Goal: Task Accomplishment & Management: Complete application form

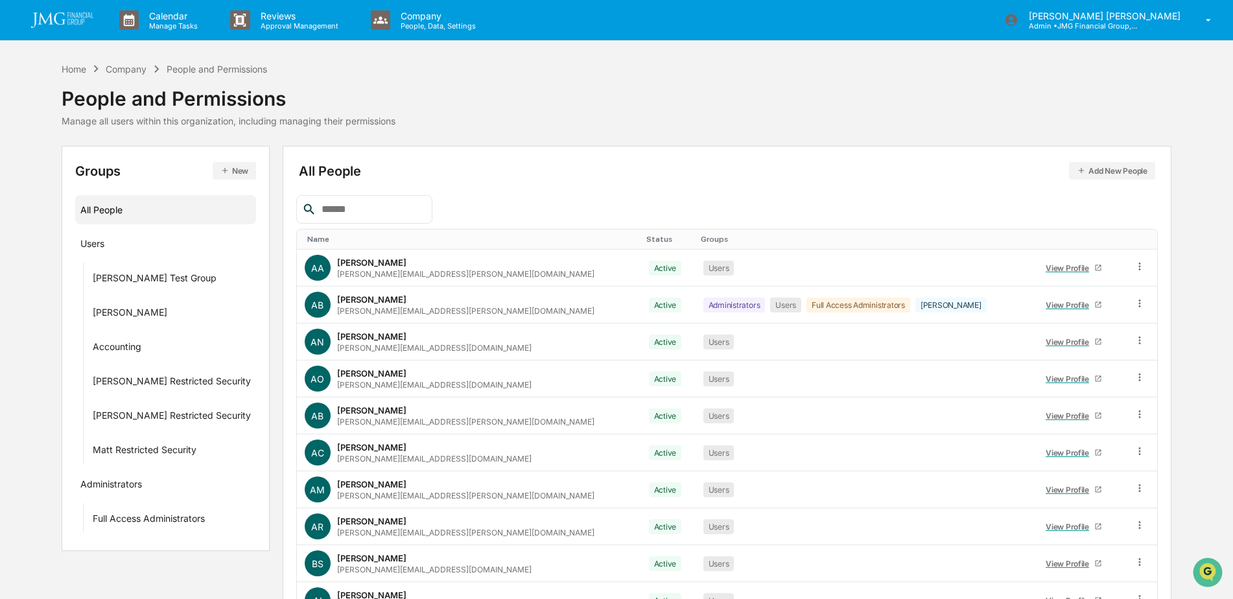
click at [80, 18] on img at bounding box center [62, 20] width 62 height 16
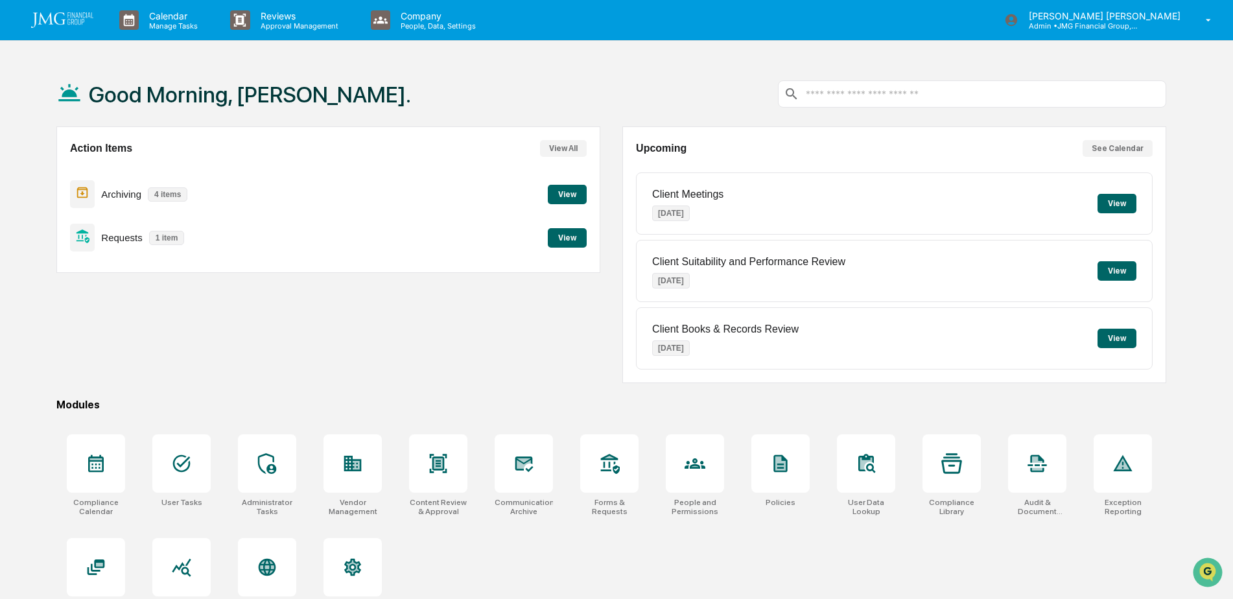
click at [556, 242] on button "View" at bounding box center [567, 237] width 39 height 19
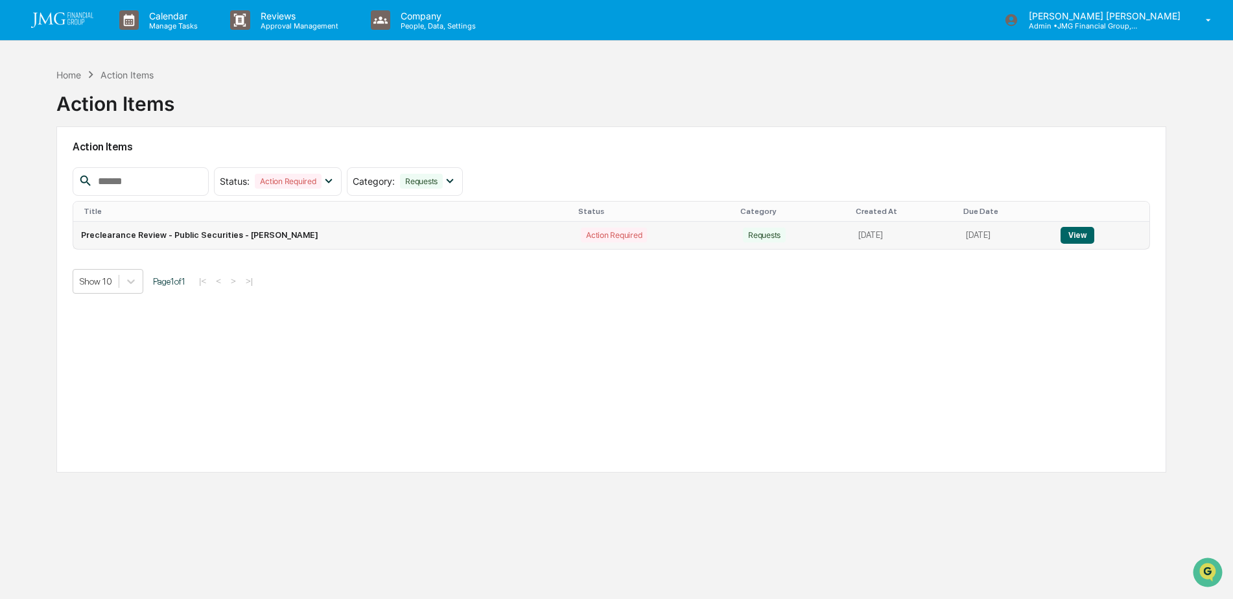
click at [1078, 240] on button "View" at bounding box center [1077, 235] width 33 height 17
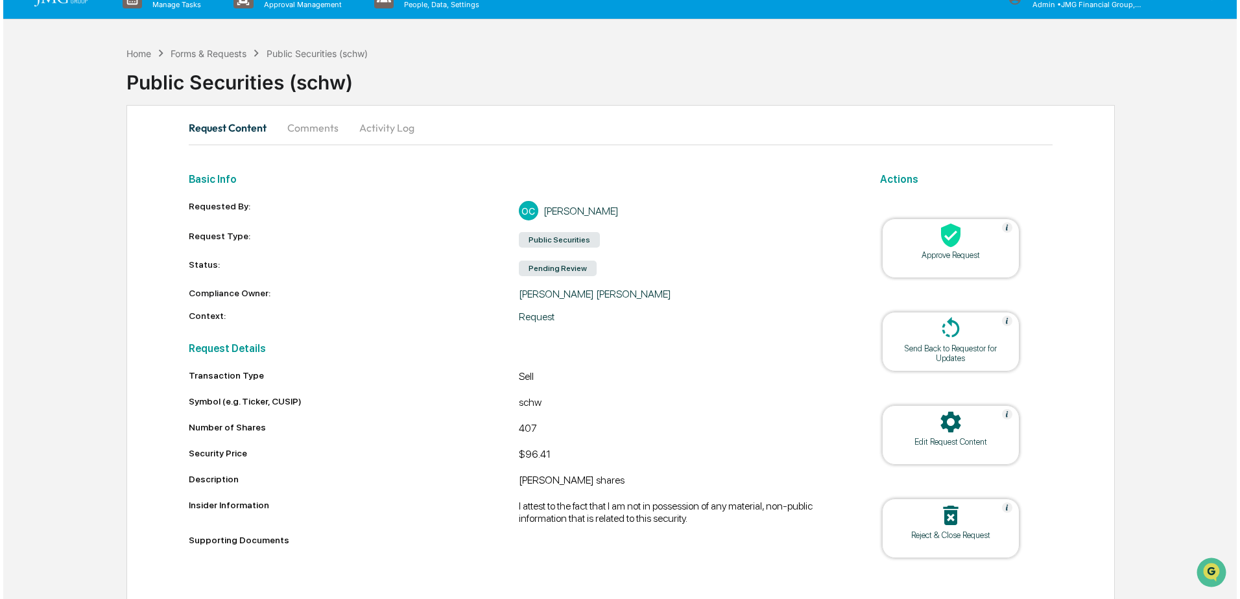
scroll to position [41, 0]
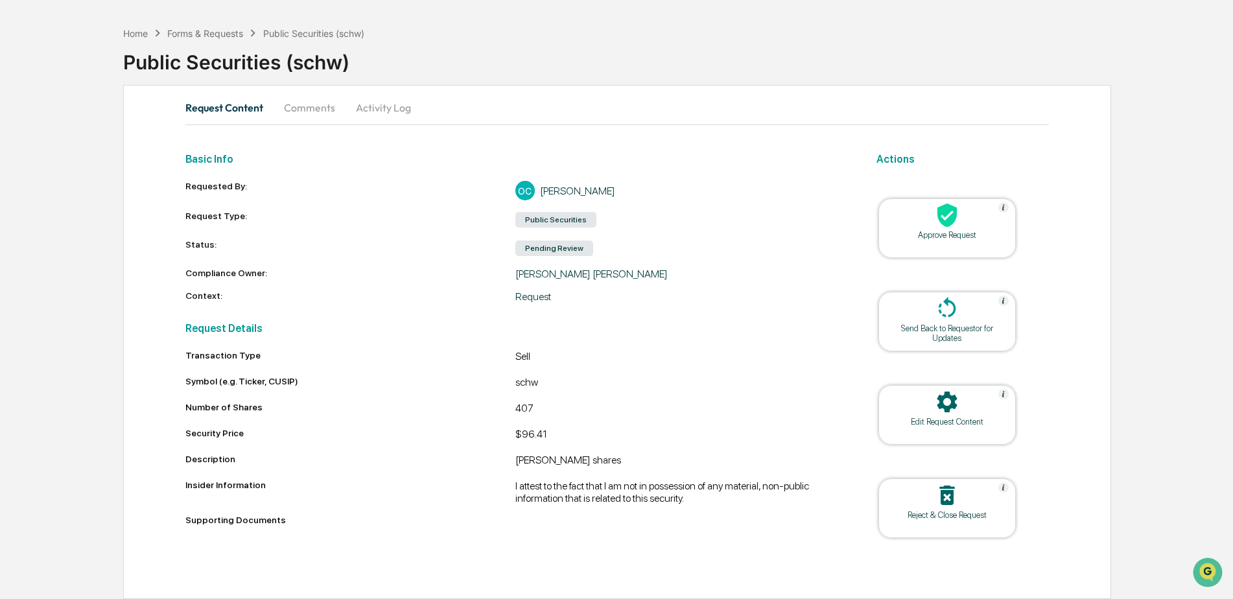
click at [925, 231] on div "Approve Request" at bounding box center [947, 235] width 117 height 10
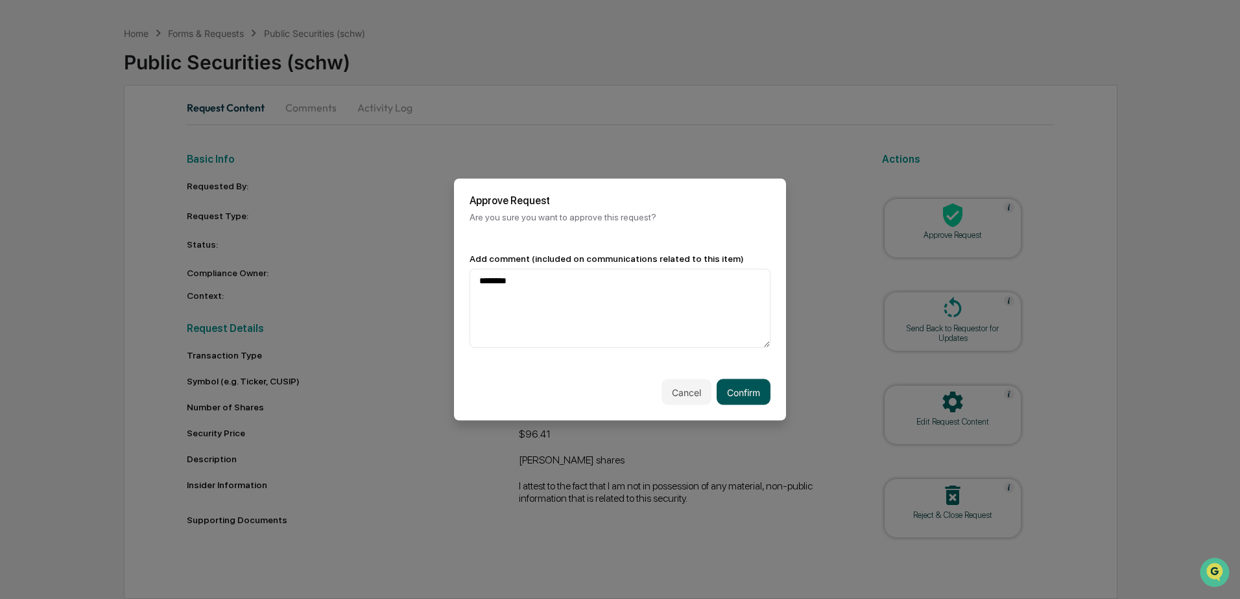
type textarea "********"
click at [750, 396] on button "Confirm" at bounding box center [744, 392] width 54 height 26
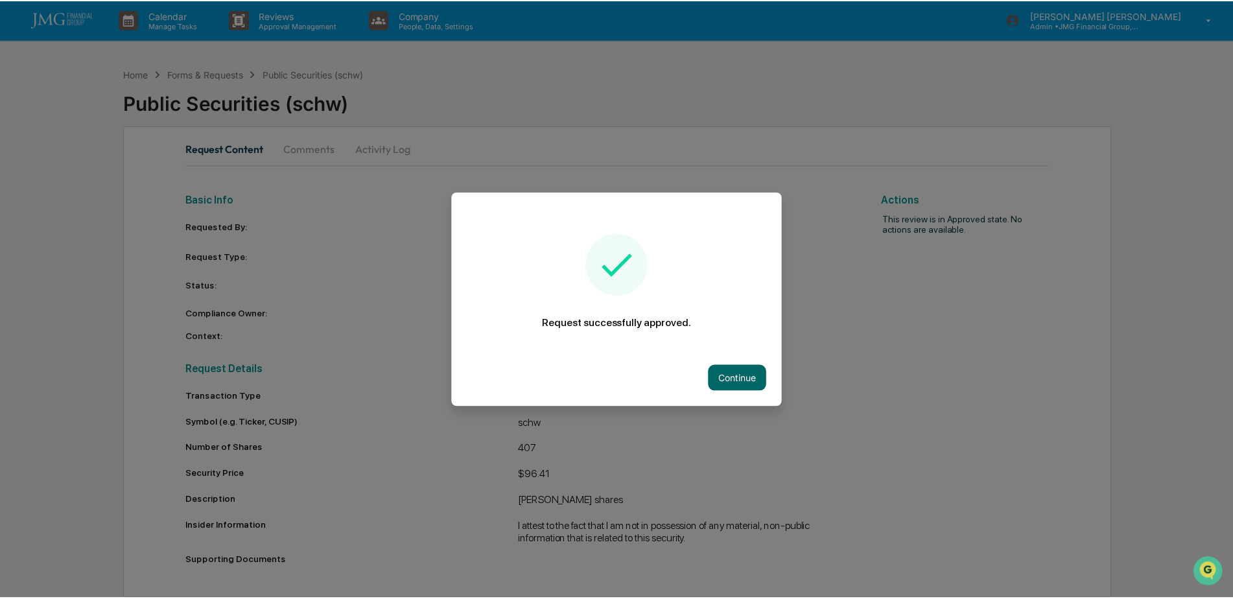
scroll to position [1, 0]
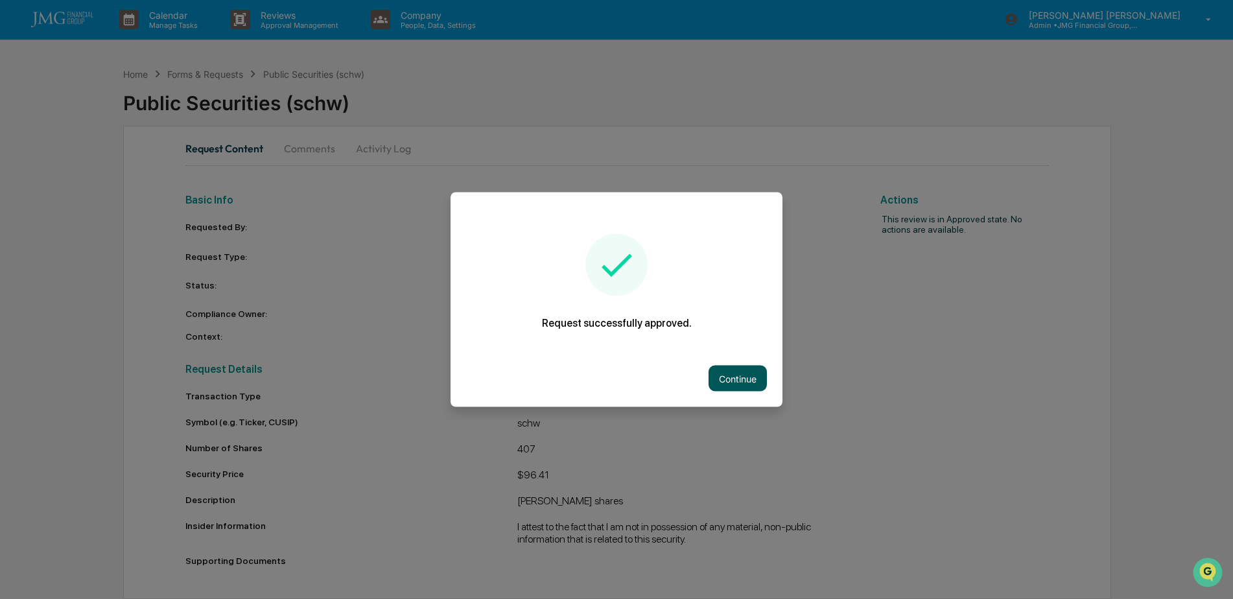
click at [755, 376] on button "Continue" at bounding box center [738, 379] width 58 height 26
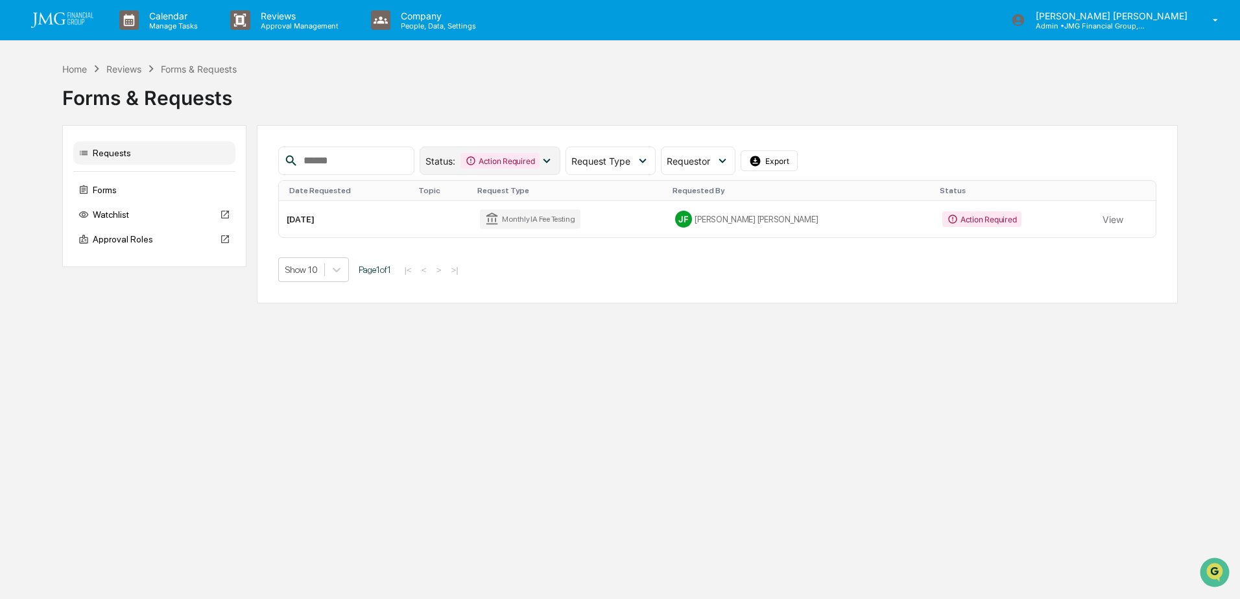
click at [554, 160] on icon at bounding box center [546, 161] width 14 height 14
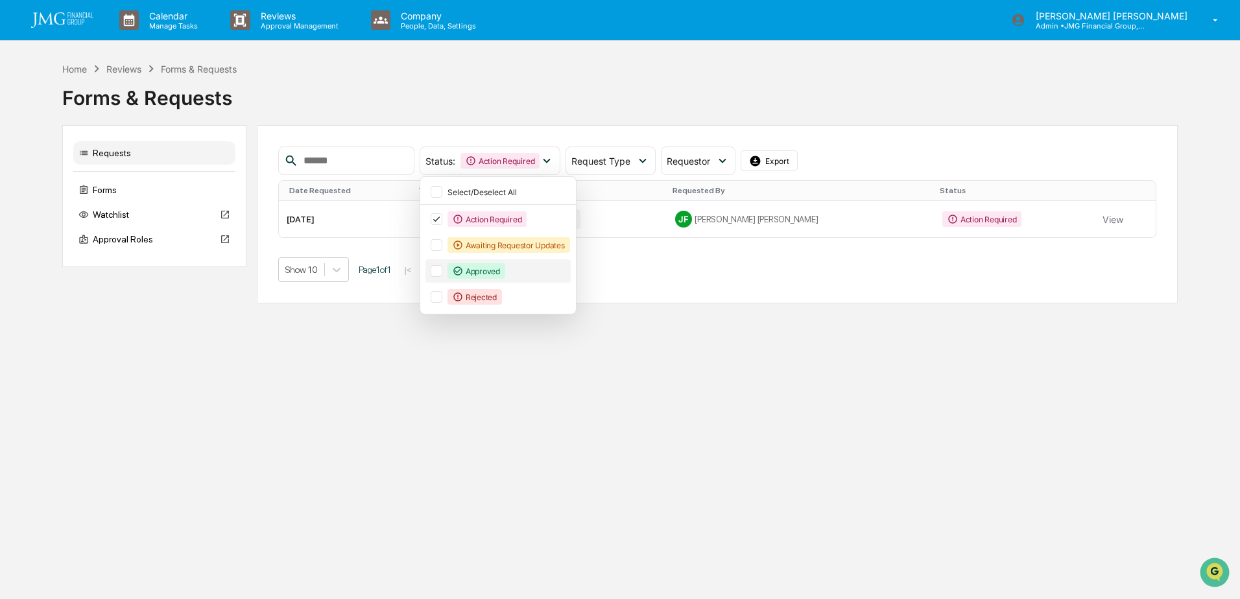
click at [442, 268] on div at bounding box center [437, 271] width 12 height 12
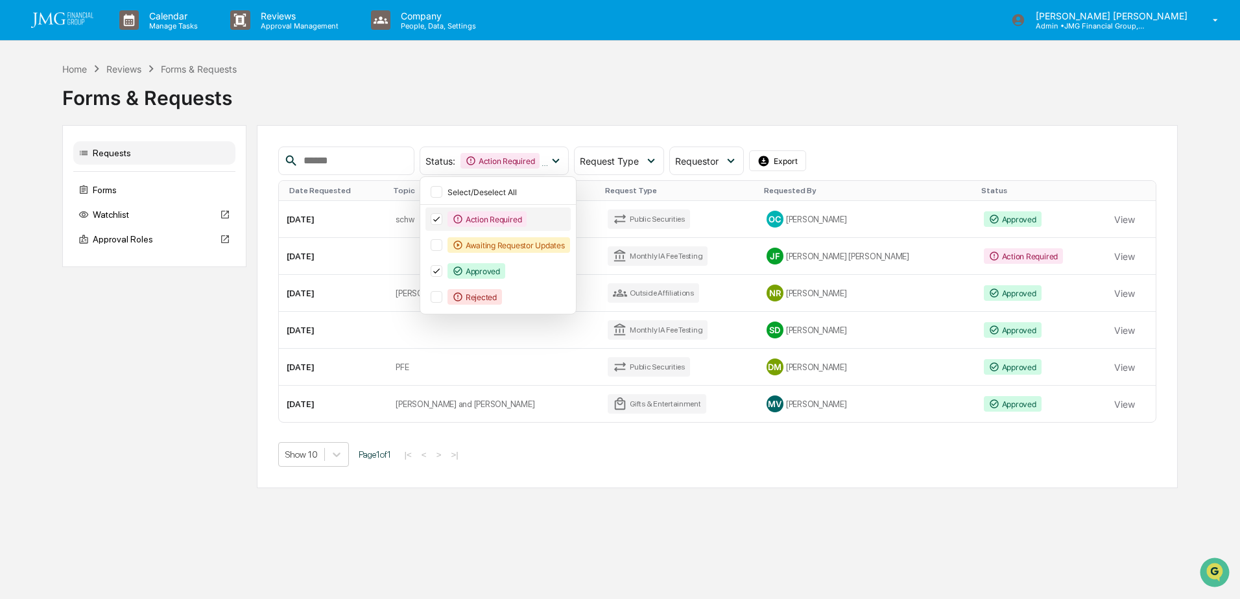
click at [444, 219] on icon at bounding box center [436, 219] width 14 height 9
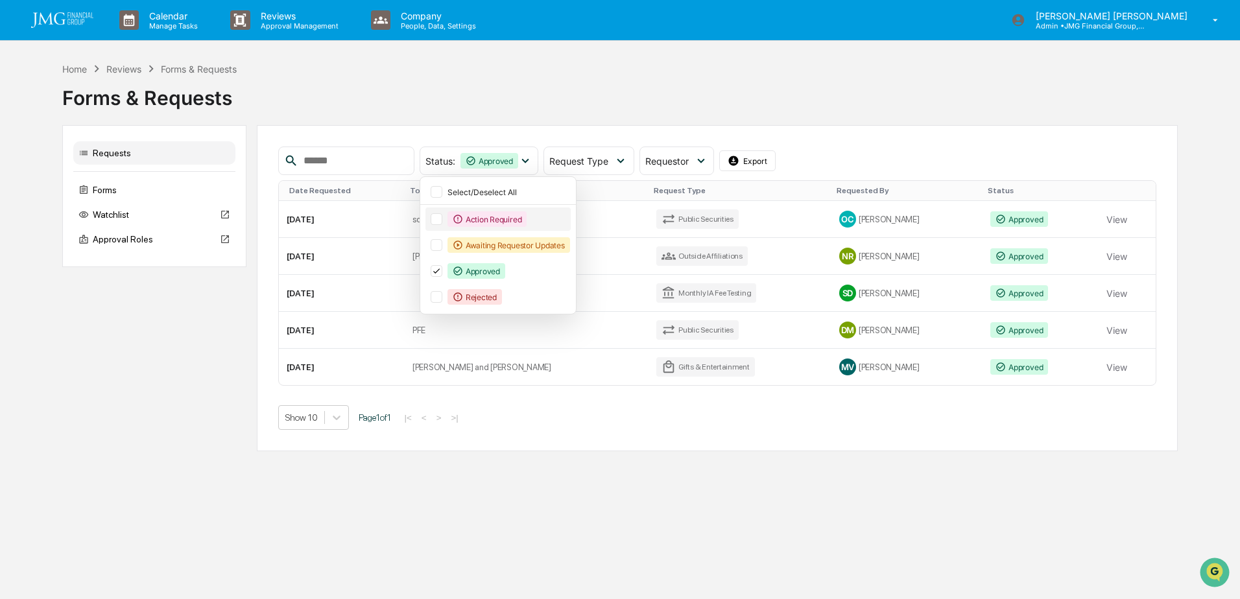
click at [867, 154] on div "Status : Approved Select/Deselect All Action Required Awaiting Requestor Update…" at bounding box center [717, 161] width 879 height 29
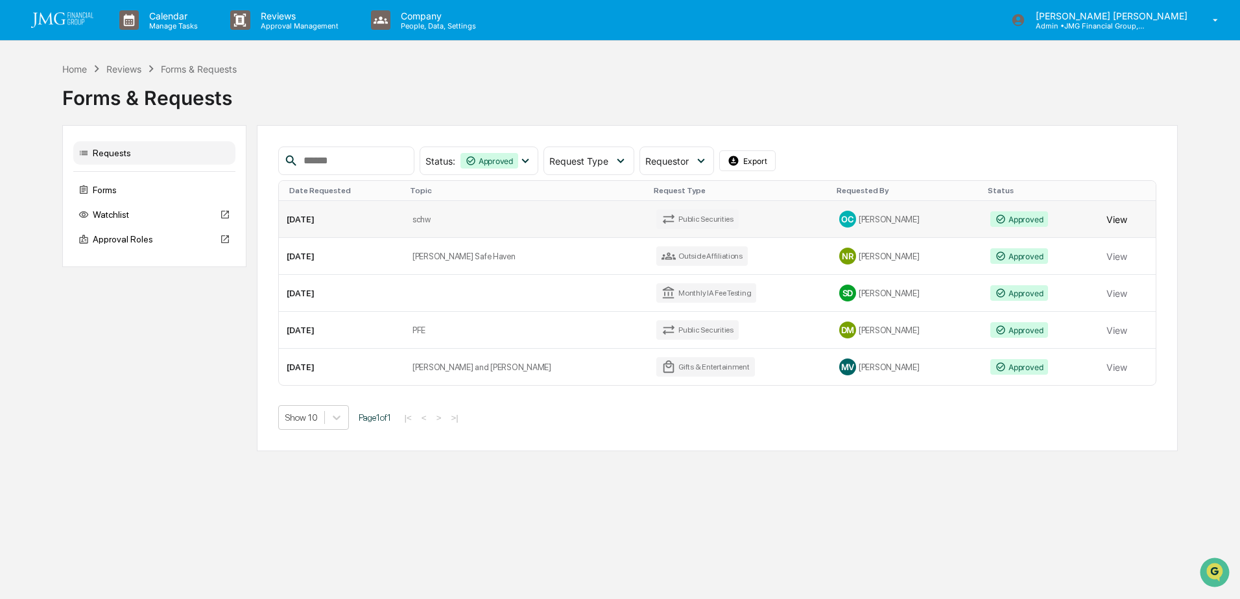
click at [1106, 216] on button "View" at bounding box center [1116, 219] width 21 height 26
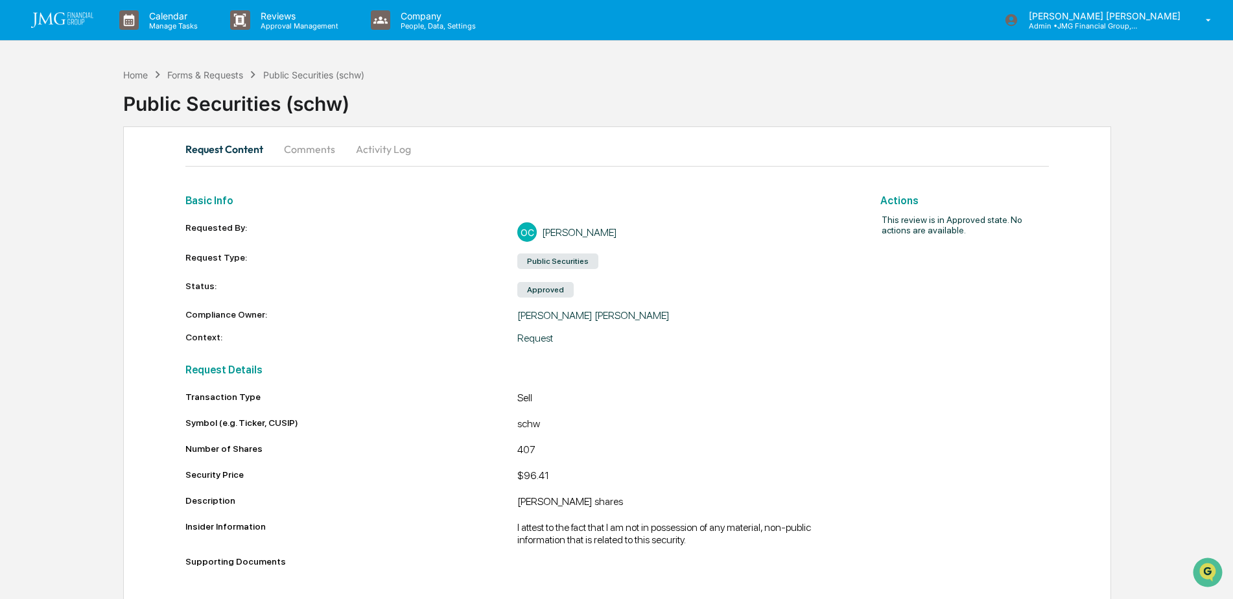
scroll to position [1, 0]
click at [320, 153] on button "Comments" at bounding box center [310, 148] width 72 height 31
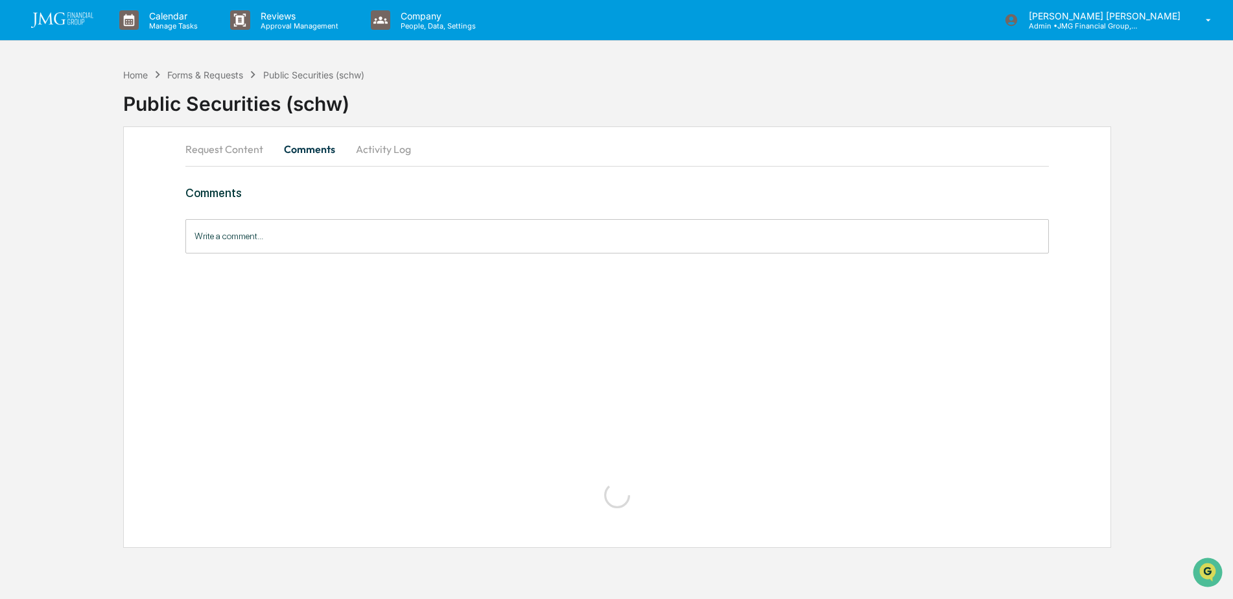
scroll to position [0, 0]
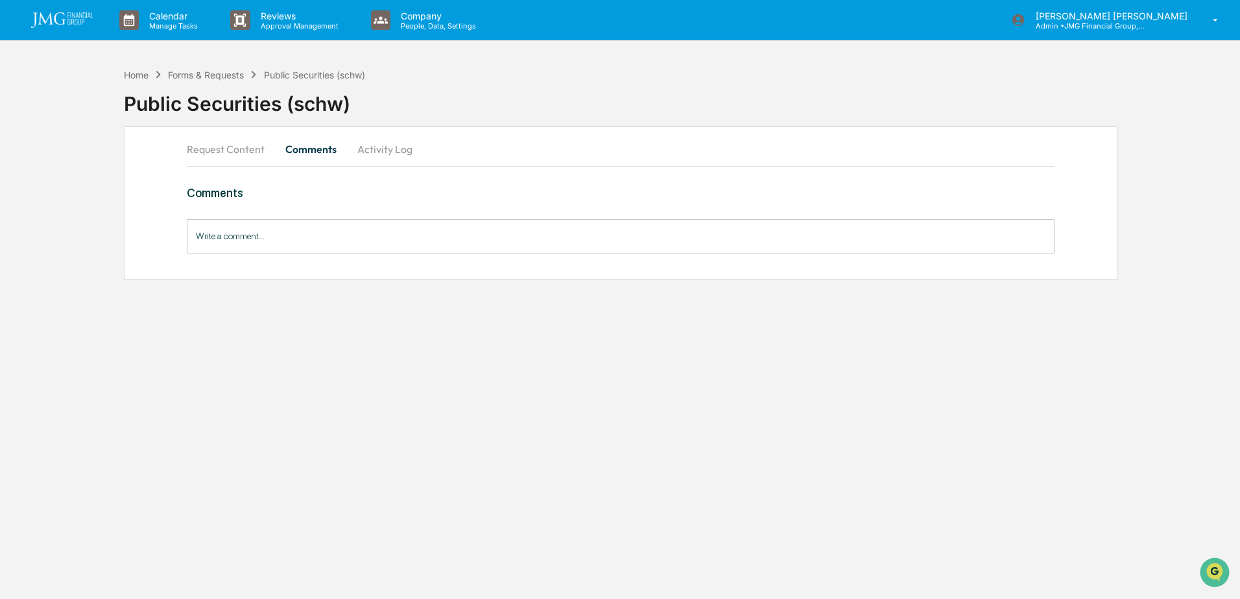
click at [375, 157] on button "Activity Log" at bounding box center [385, 149] width 76 height 31
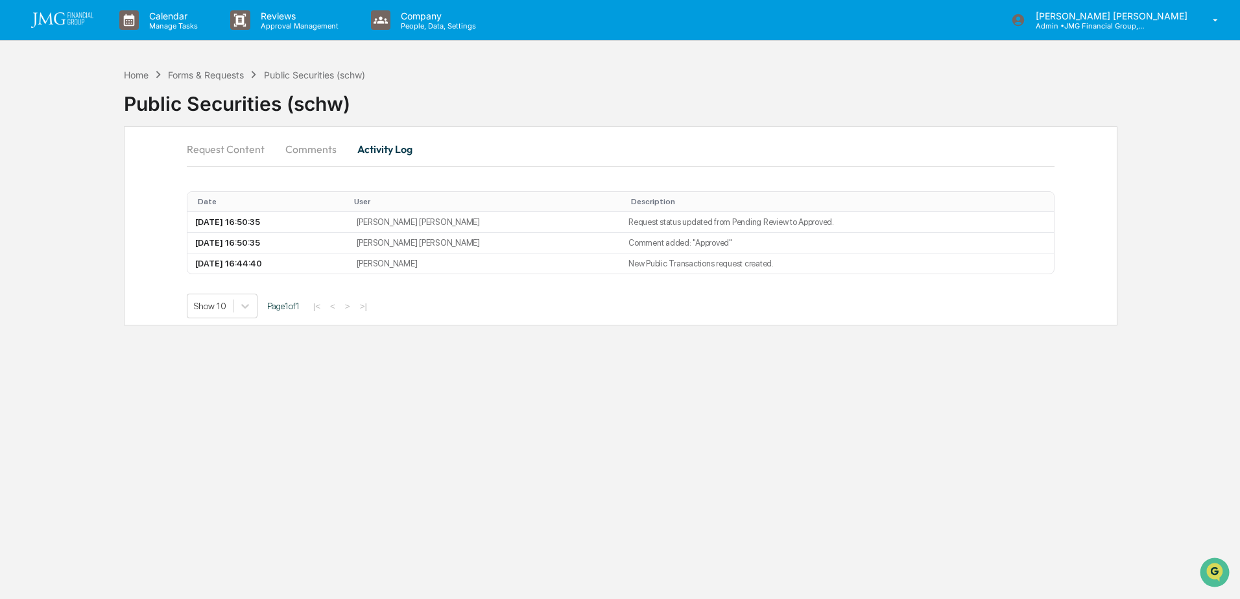
click at [241, 146] on button "Request Content" at bounding box center [231, 149] width 88 height 31
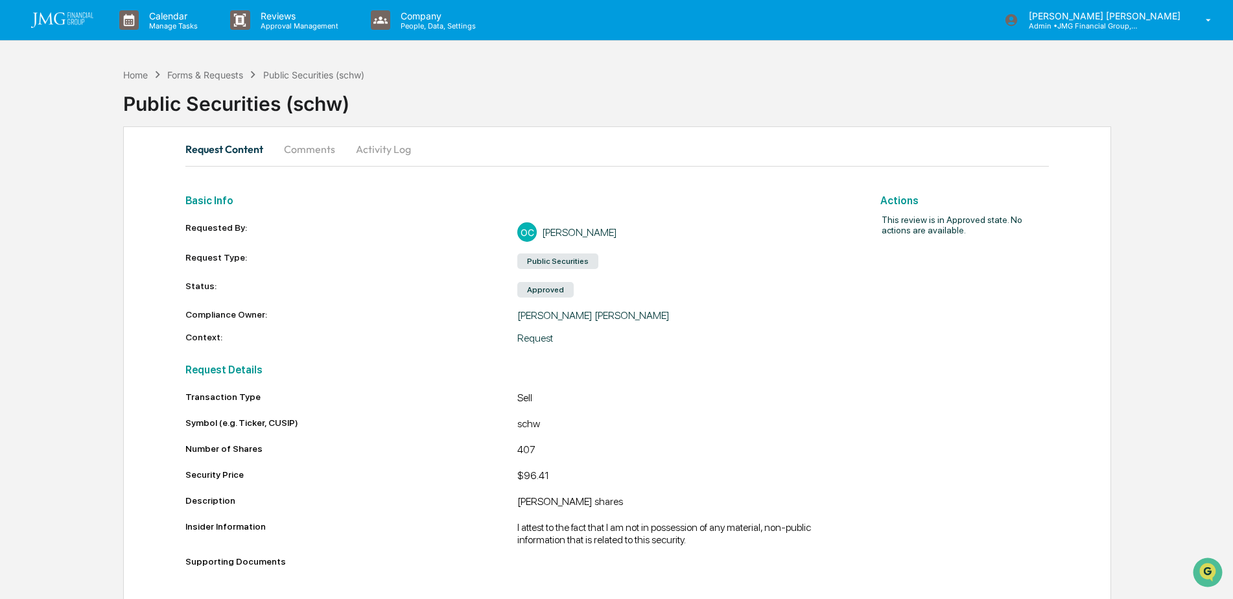
scroll to position [1, 0]
click at [362, 149] on button "Activity Log" at bounding box center [384, 148] width 76 height 31
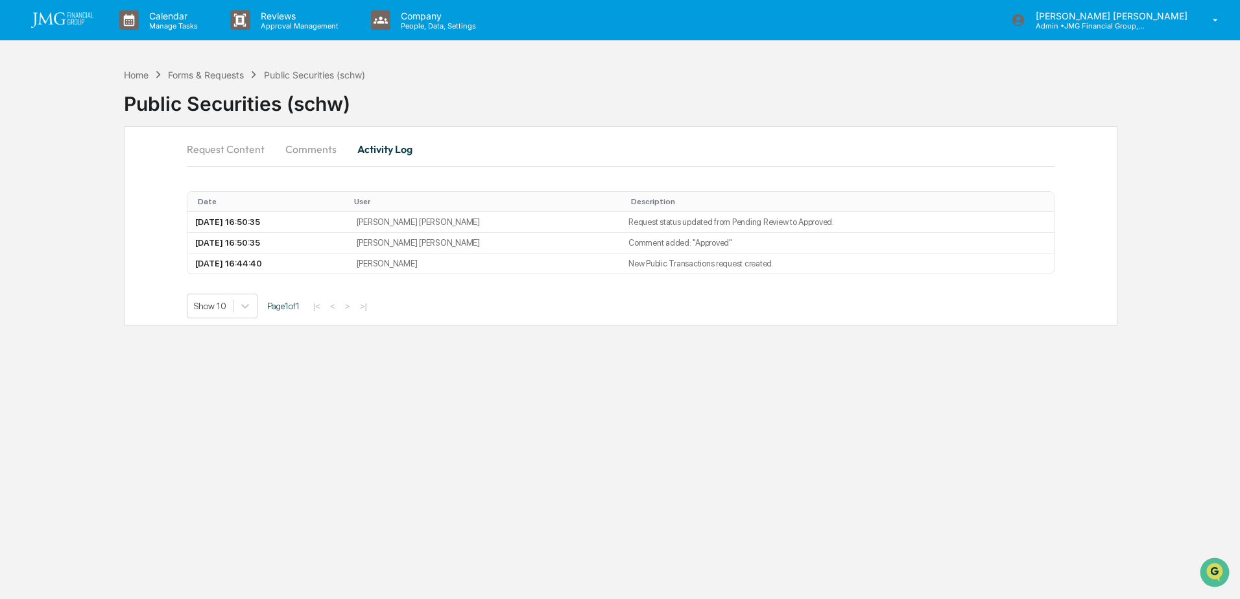
click at [241, 151] on button "Request Content" at bounding box center [231, 149] width 88 height 31
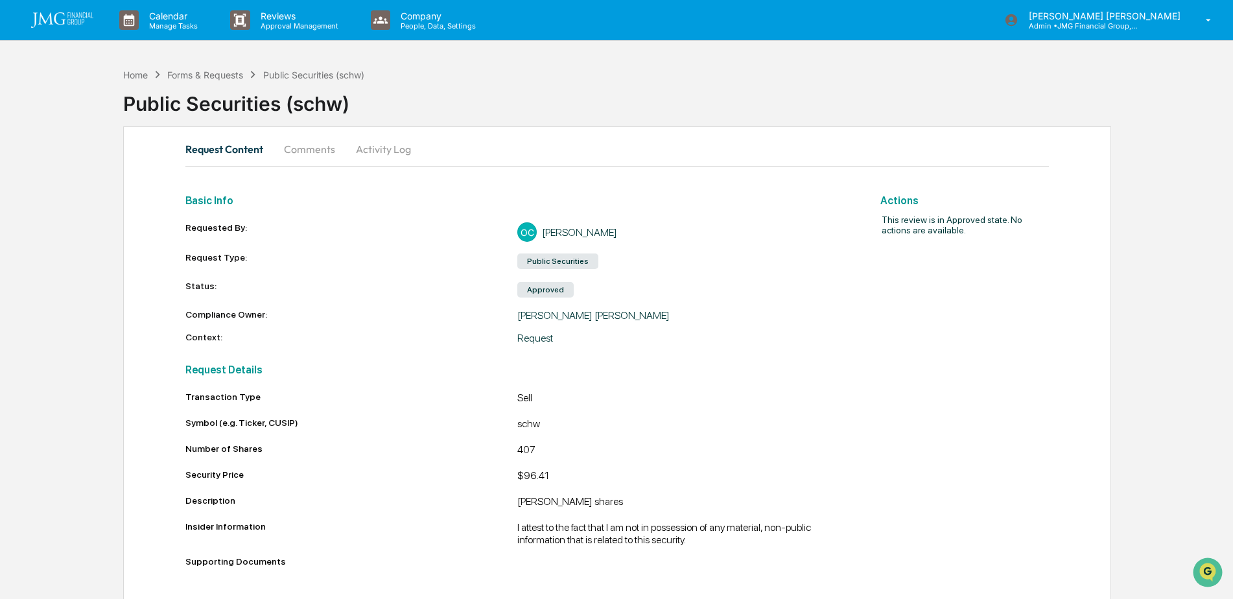
click at [74, 24] on img at bounding box center [62, 20] width 62 height 16
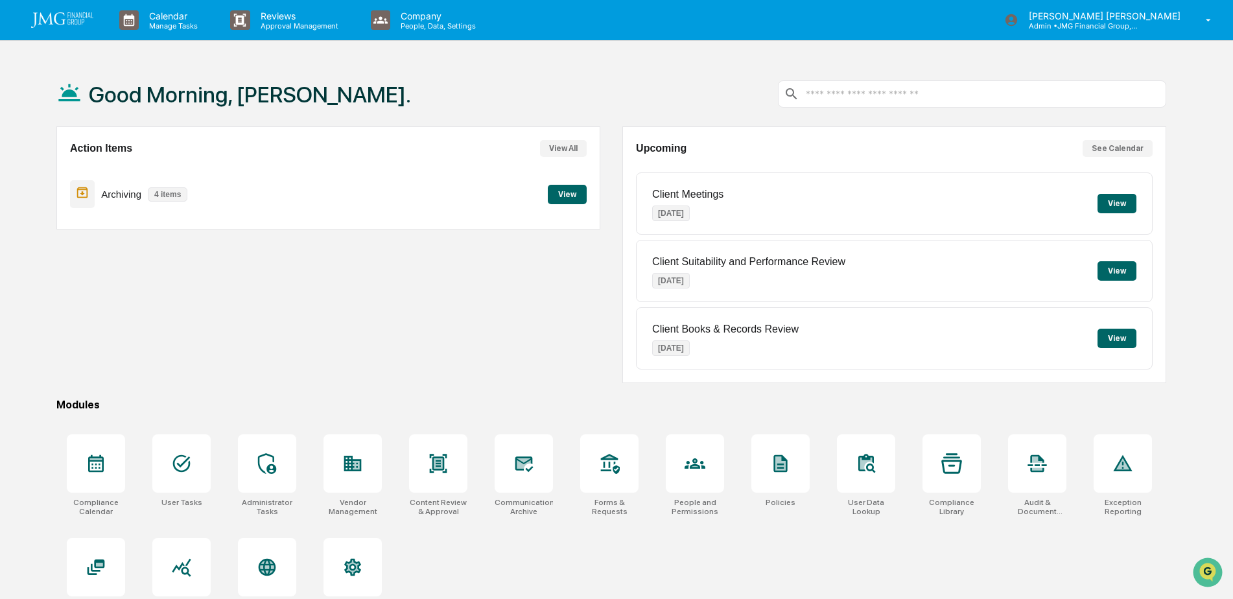
click at [565, 151] on button "View All" at bounding box center [563, 148] width 47 height 17
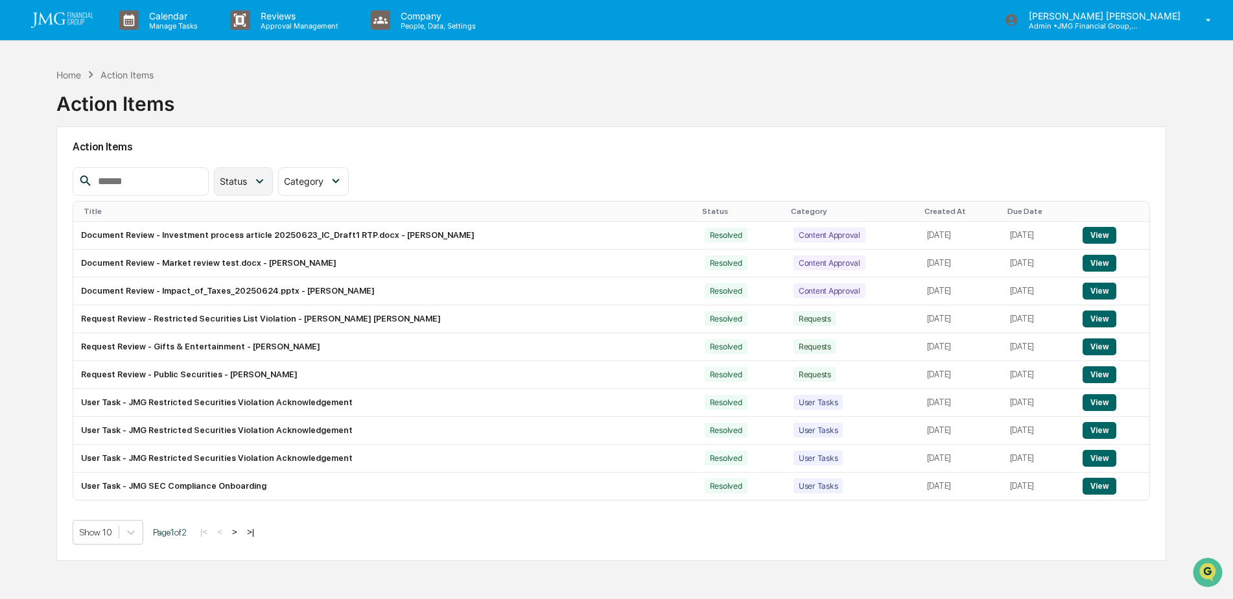
click at [267, 188] on icon at bounding box center [259, 181] width 14 height 14
click at [237, 263] on div at bounding box center [231, 265] width 12 height 12
click at [239, 536] on button ">" at bounding box center [234, 532] width 13 height 11
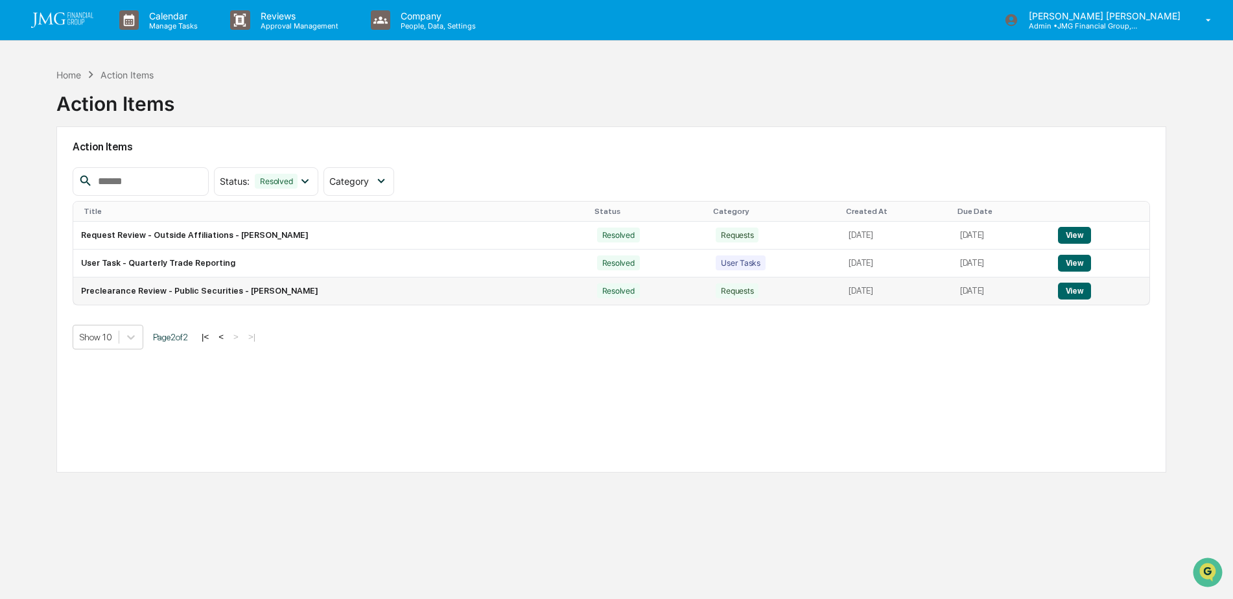
click at [1073, 292] on button "View" at bounding box center [1074, 291] width 33 height 17
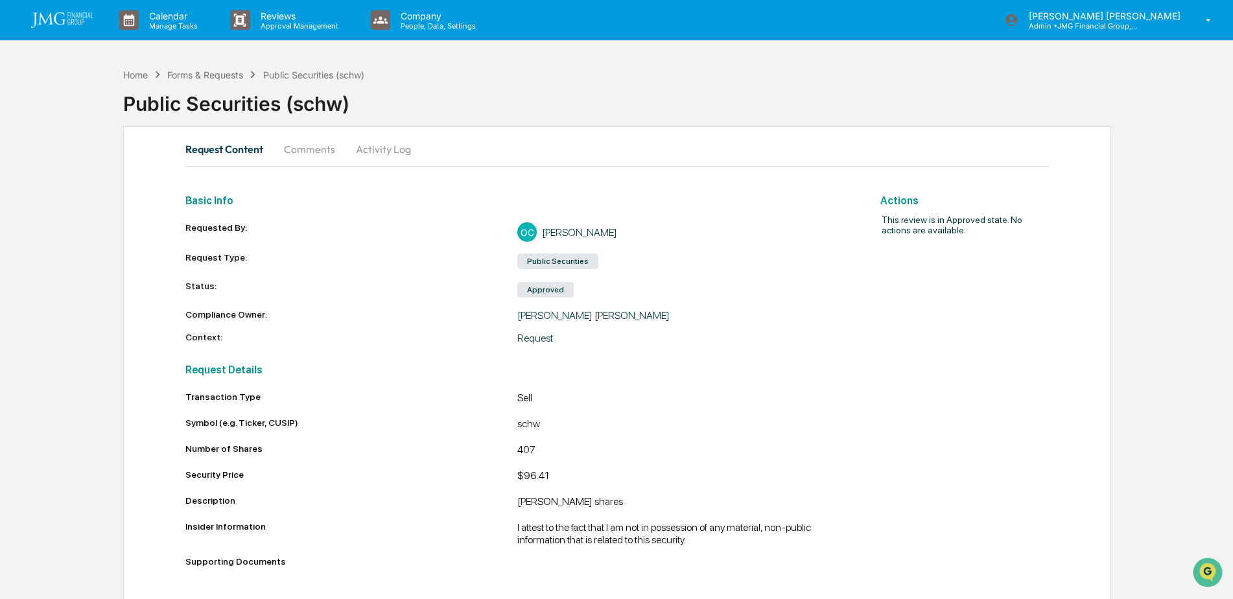
click at [90, 14] on img at bounding box center [62, 20] width 62 height 16
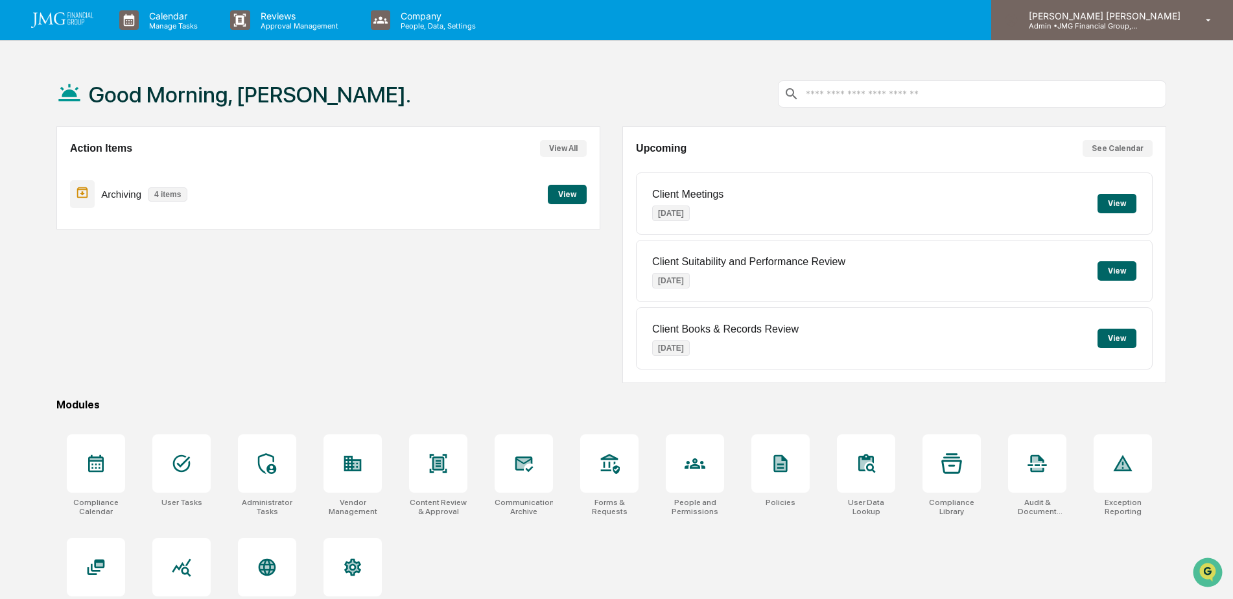
click at [1128, 27] on p "Admin • JMG Financial Group, Ltd." at bounding box center [1079, 25] width 121 height 9
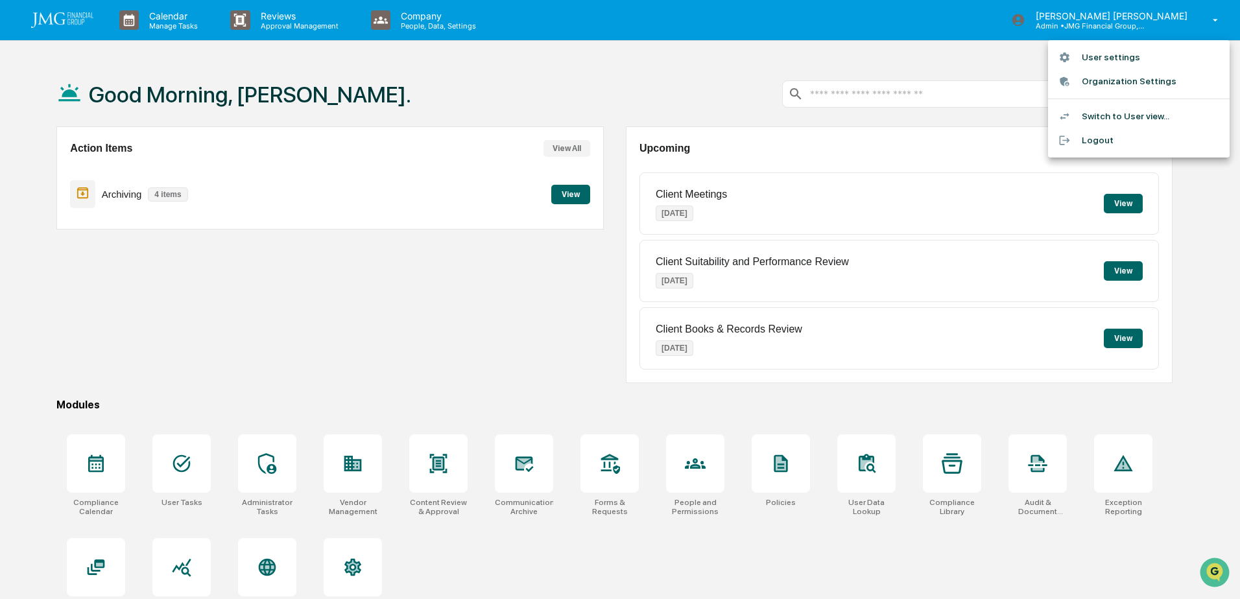
click at [1115, 139] on li "Logout" at bounding box center [1139, 140] width 182 height 24
